Goal: Transaction & Acquisition: Purchase product/service

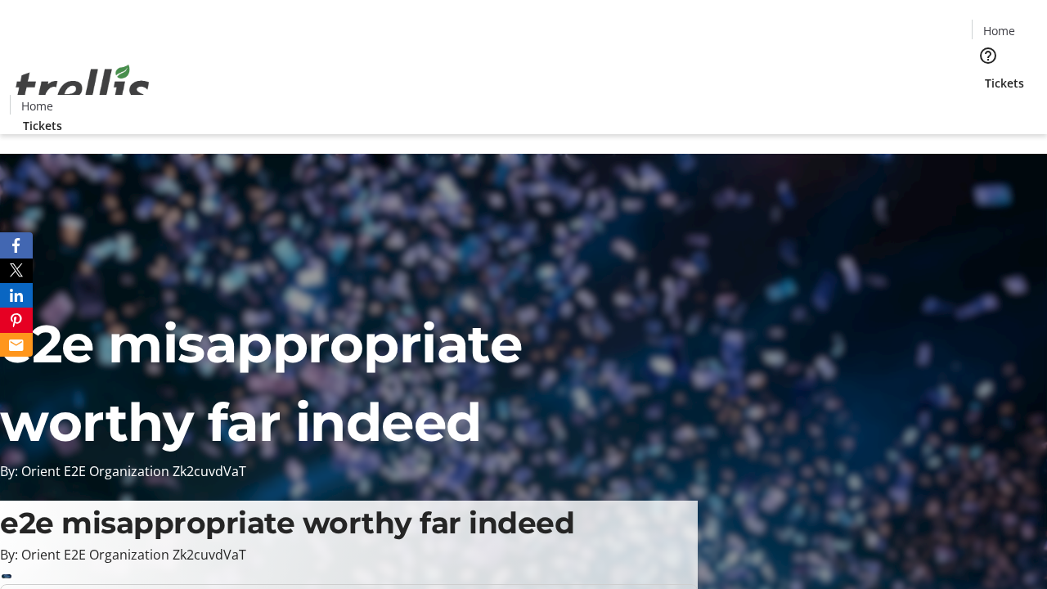
click at [985, 74] on span "Tickets" at bounding box center [1004, 82] width 39 height 17
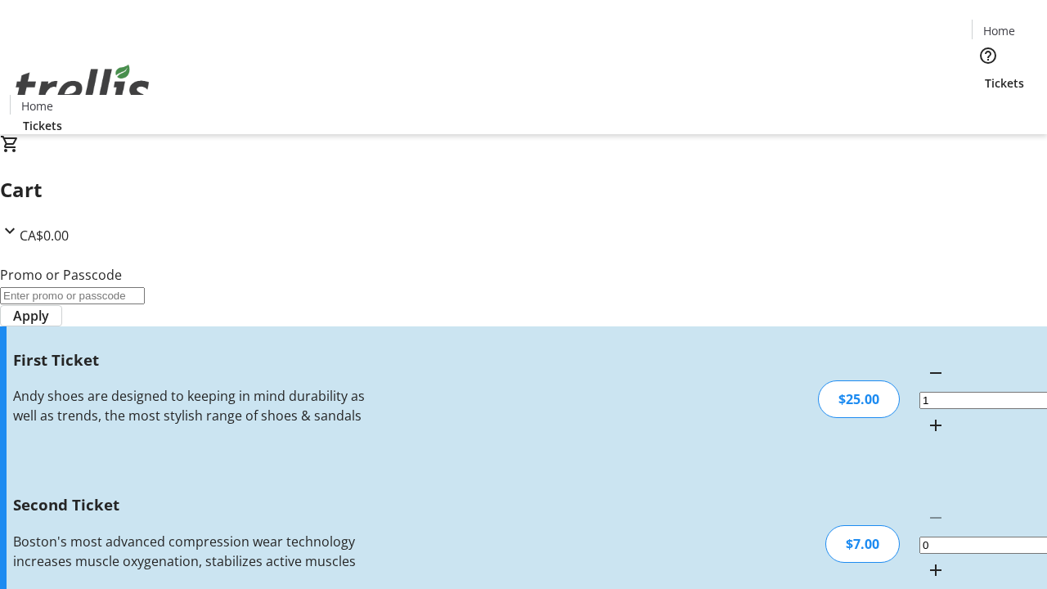
click at [926, 560] on mat-icon "Increment by one" at bounding box center [936, 570] width 20 height 20
type input "2"
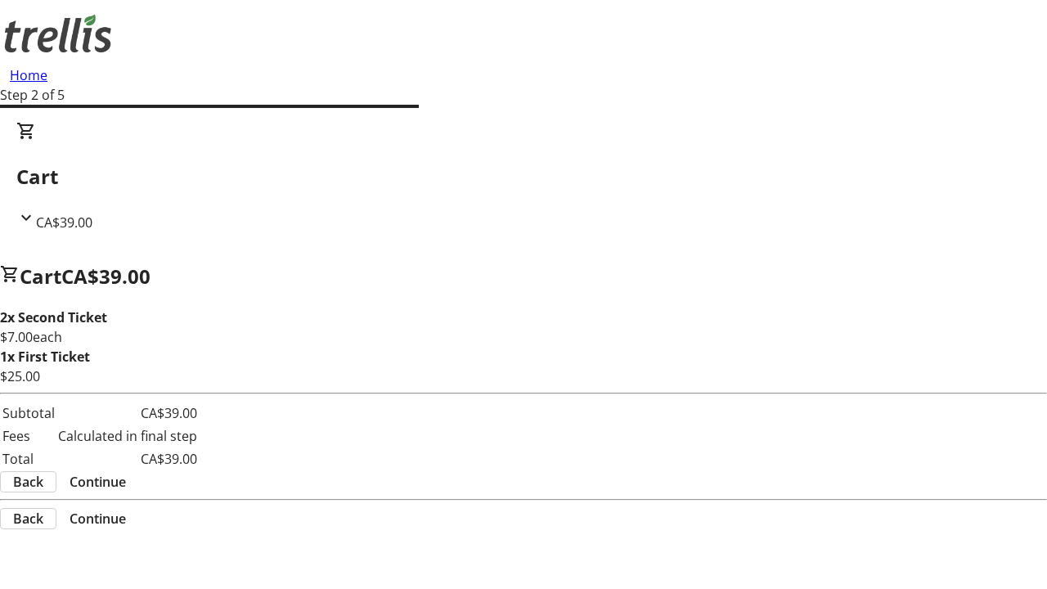
click at [126, 472] on span "Continue" at bounding box center [98, 482] width 56 height 20
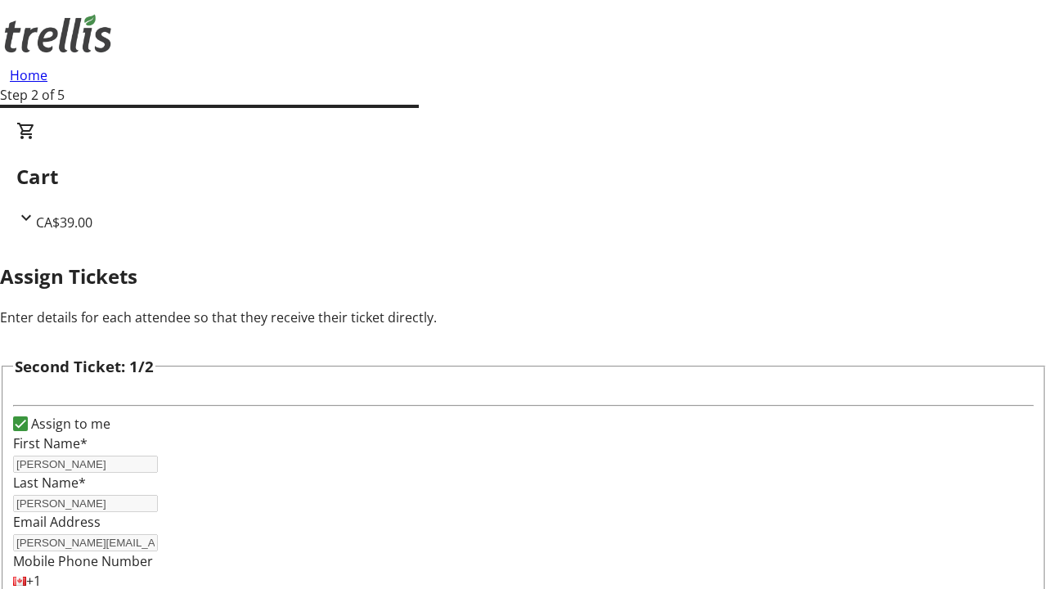
scroll to position [267, 0]
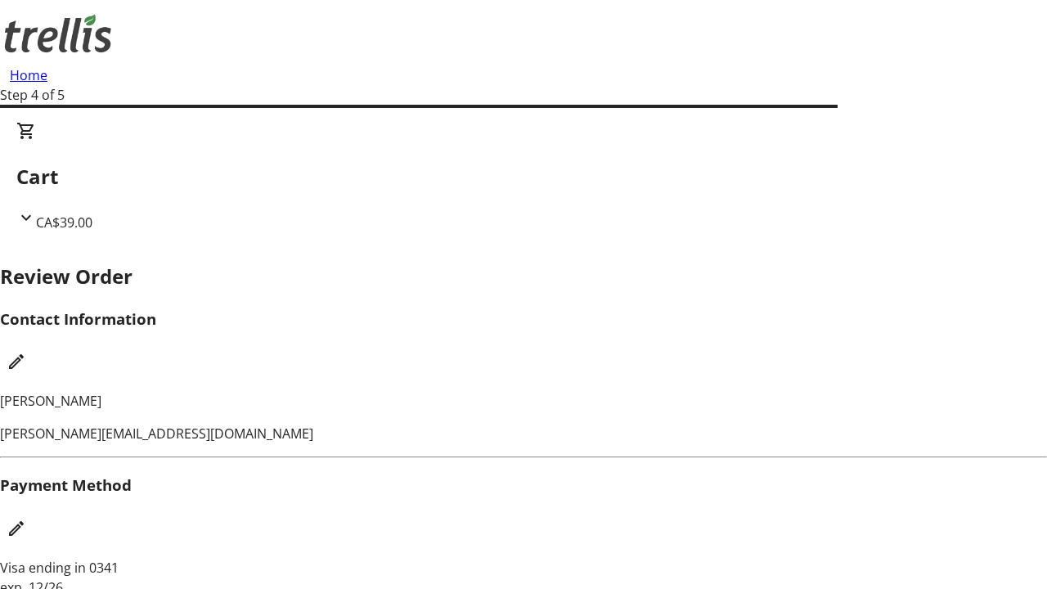
click at [26, 352] on mat-icon "Edit Contact Information" at bounding box center [17, 362] width 20 height 20
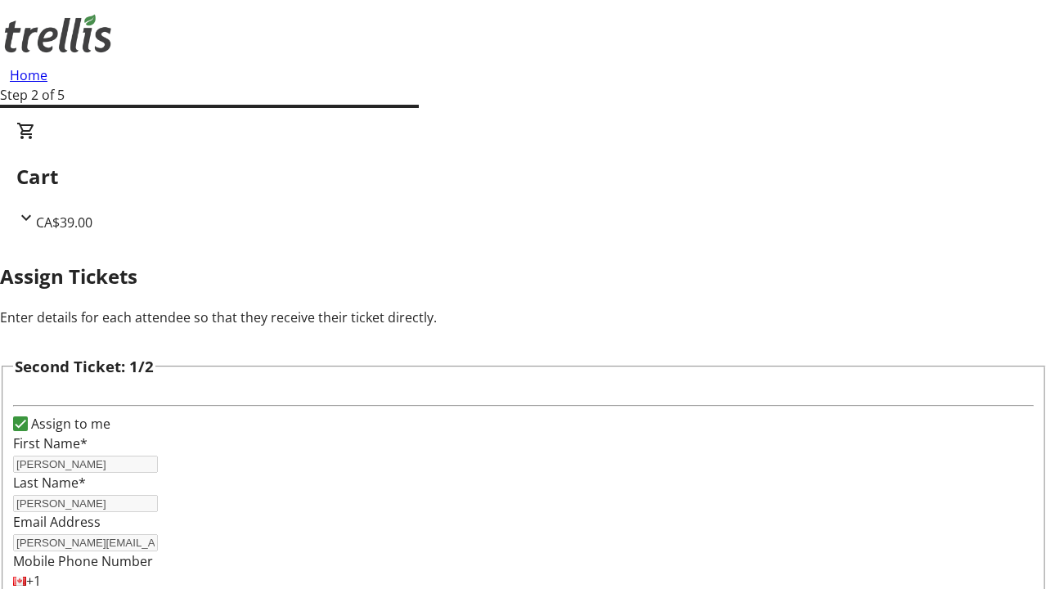
scroll to position [192, 0]
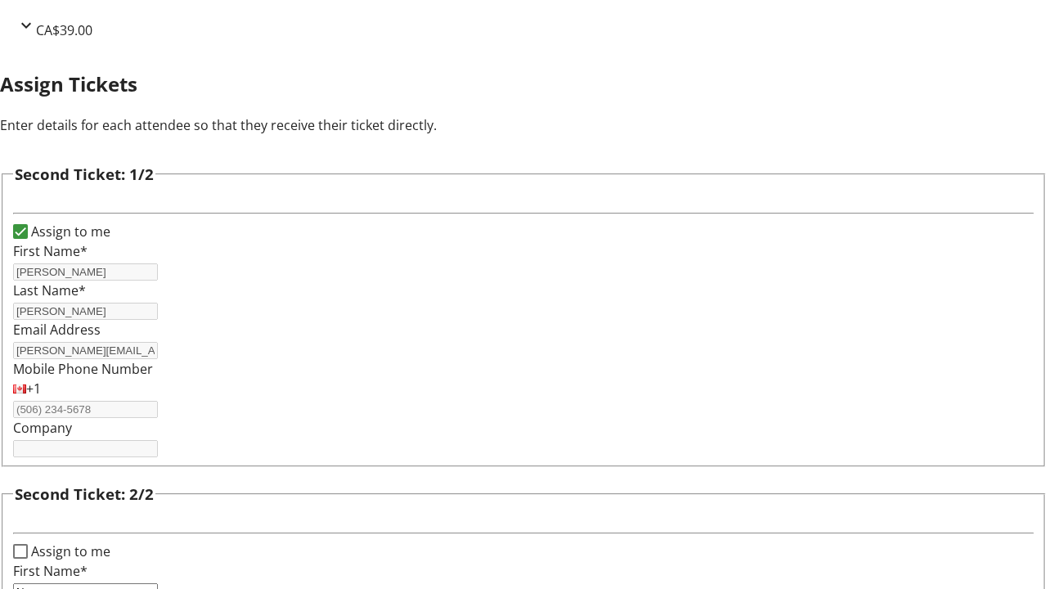
type input "New"
type input "Name"
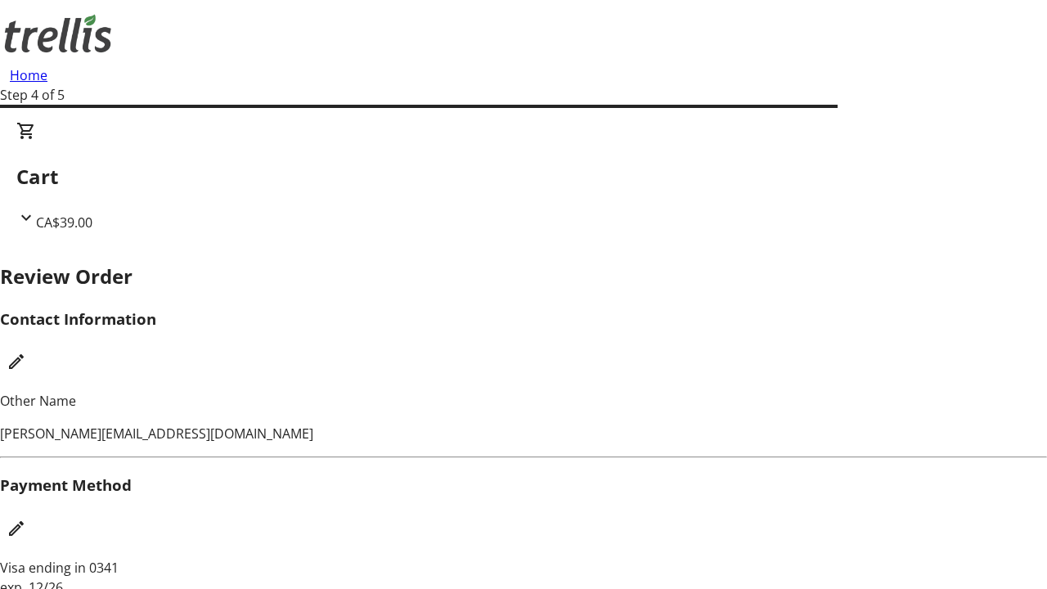
click at [26, 519] on mat-icon "Edit Payment Method" at bounding box center [17, 529] width 20 height 20
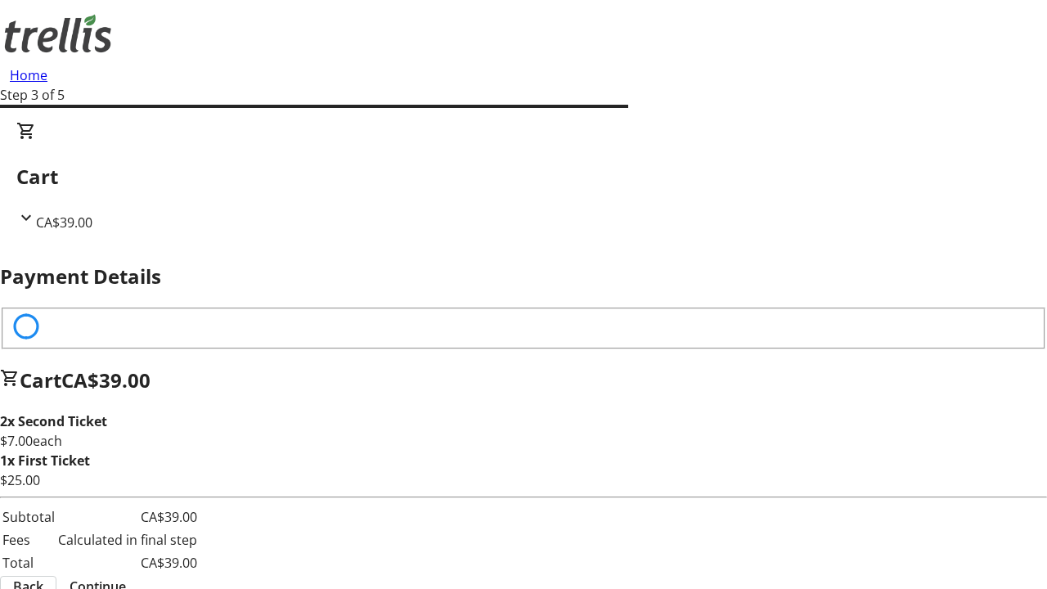
click at [126, 577] on span "Continue" at bounding box center [98, 587] width 56 height 20
